Goal: Task Accomplishment & Management: Use online tool/utility

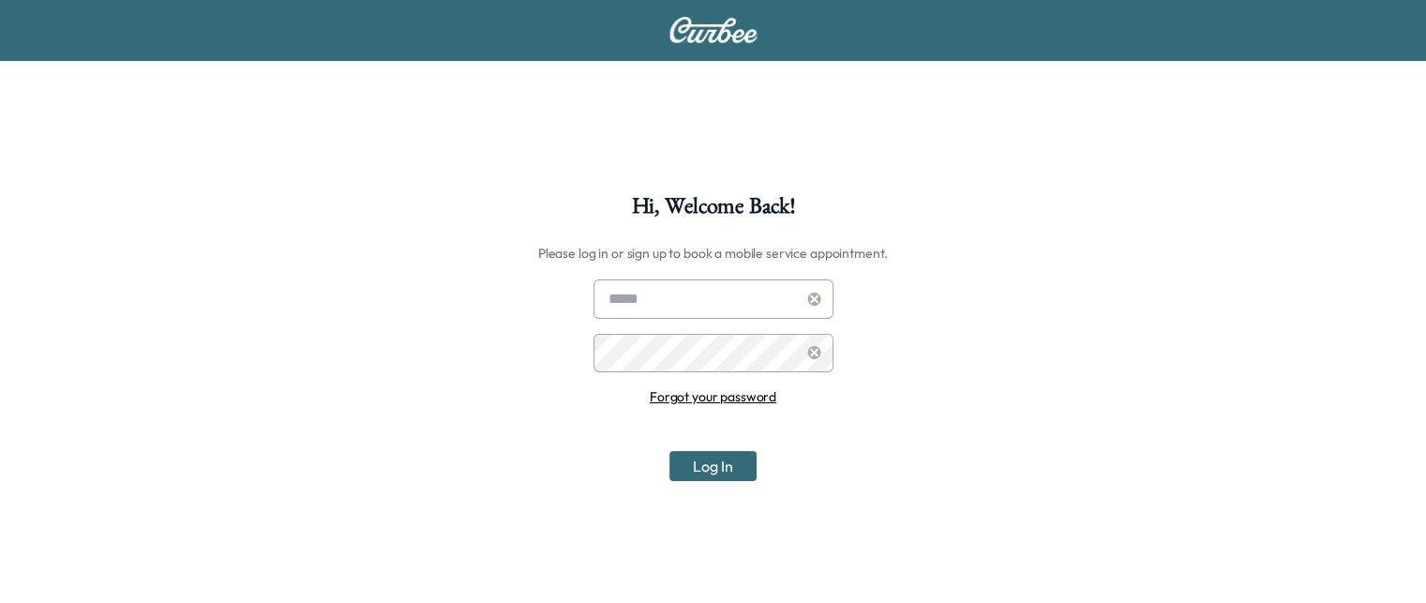
click at [659, 288] on input "text" at bounding box center [714, 298] width 240 height 39
type input "**********"
click at [670, 451] on button "Log In" at bounding box center [713, 466] width 87 height 30
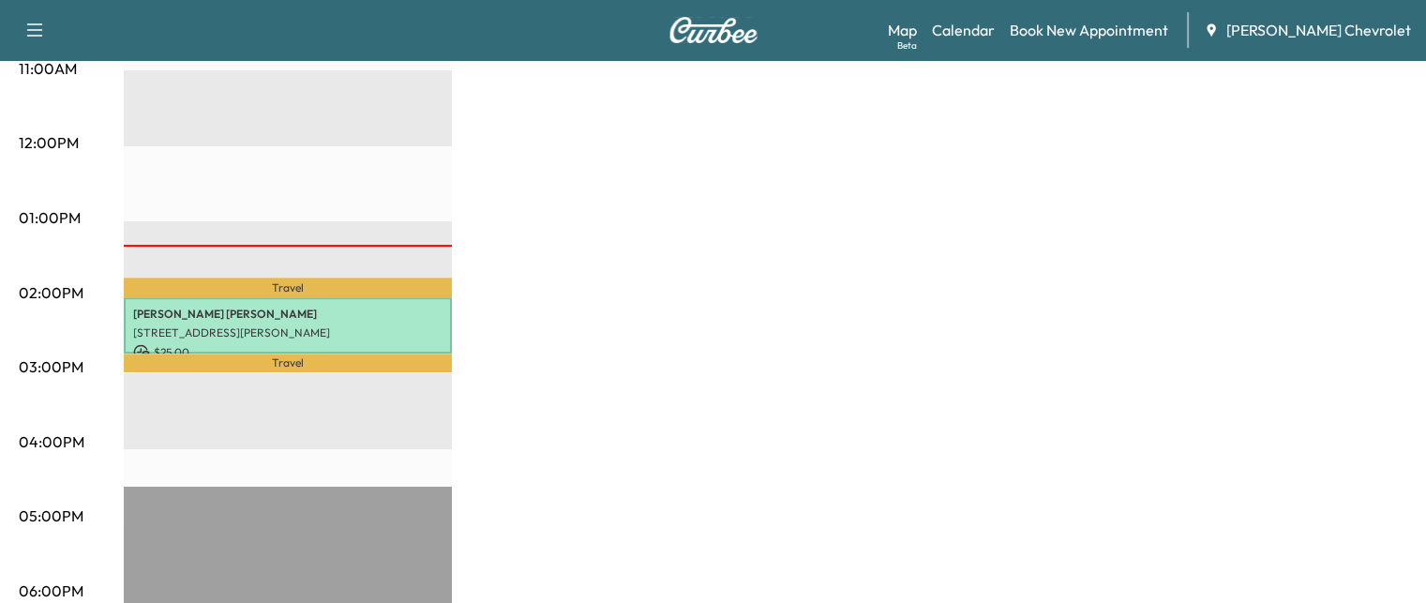
scroll to position [760, 0]
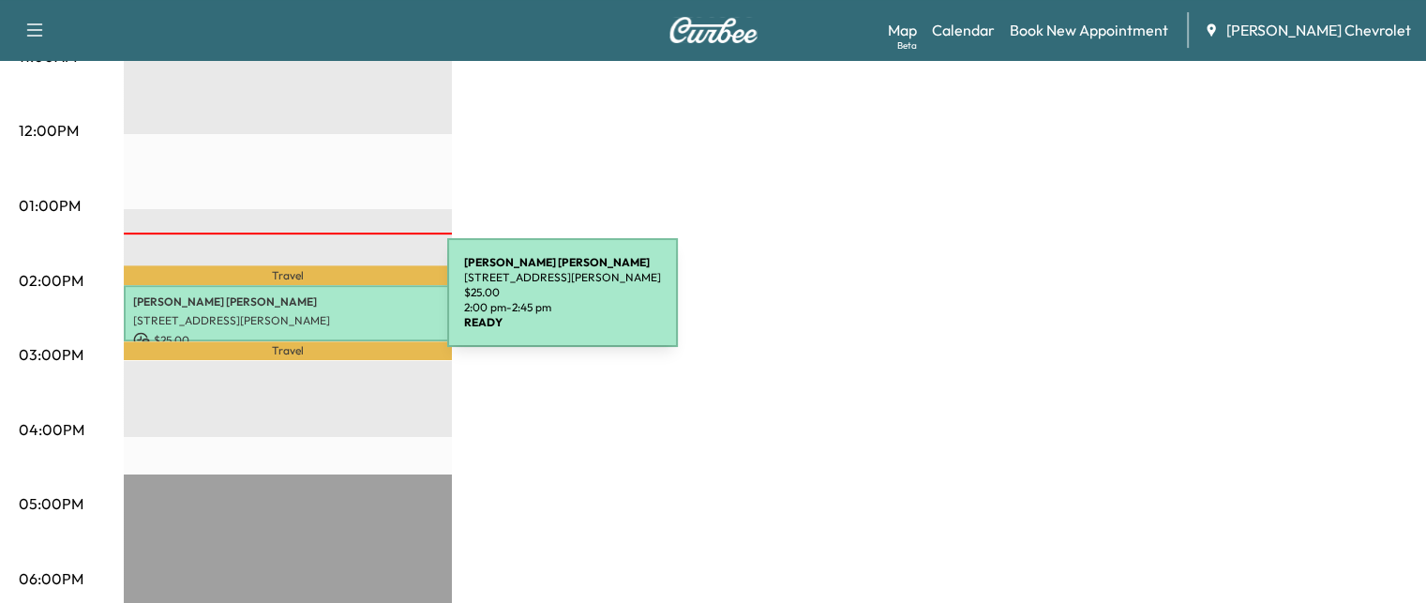
click at [305, 302] on div "[PERSON_NAME] [STREET_ADDRESS][PERSON_NAME] $ 25.00 2:00 pm - 2:45 pm" at bounding box center [288, 313] width 328 height 57
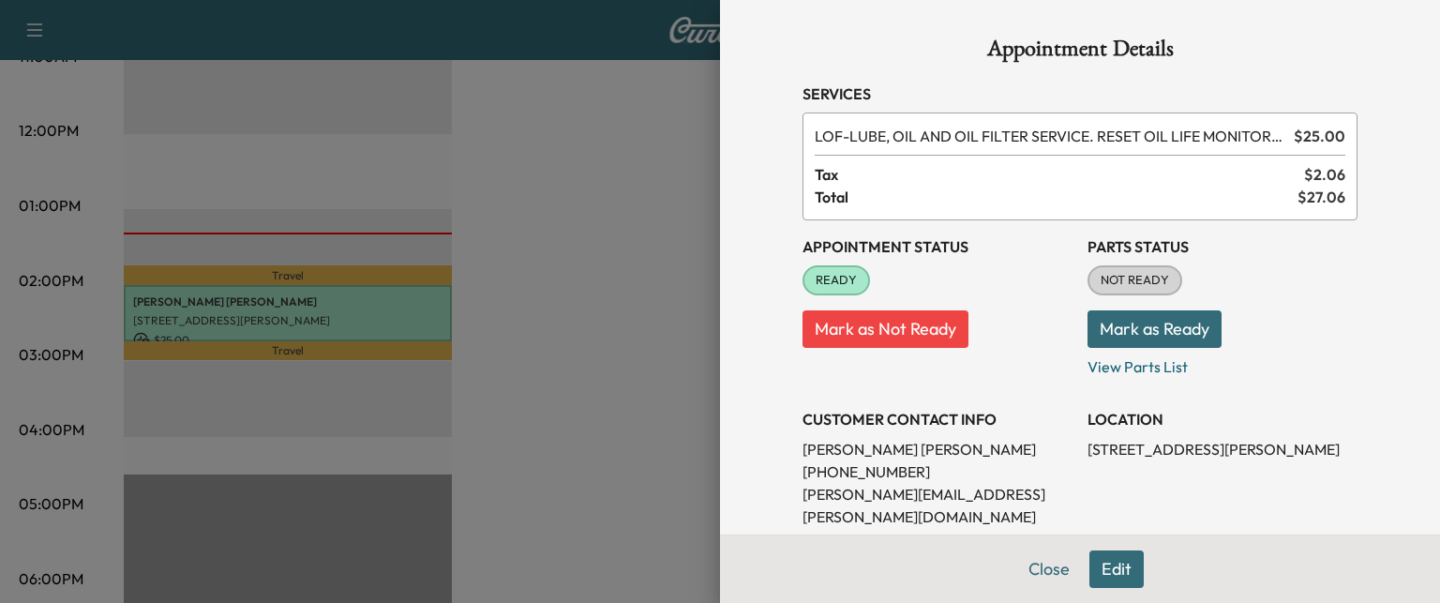
click at [634, 389] on div at bounding box center [720, 301] width 1440 height 603
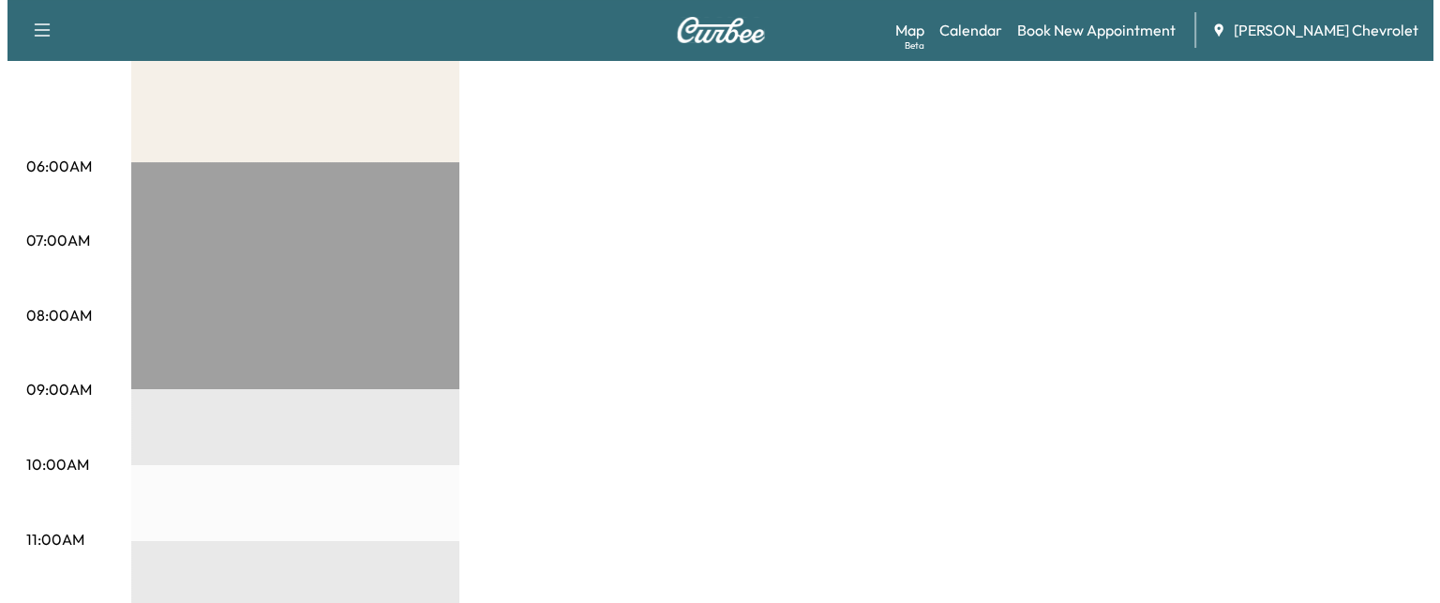
scroll to position [0, 0]
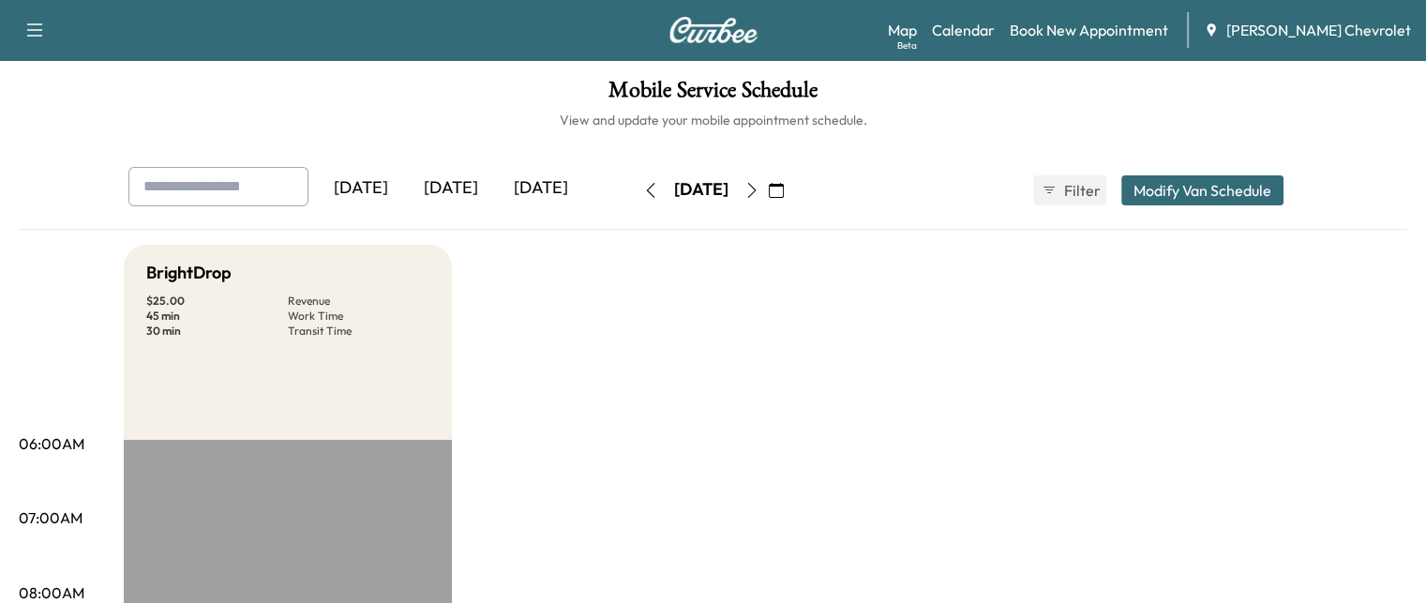
click at [713, 32] on img at bounding box center [714, 30] width 90 height 26
